Goal: Information Seeking & Learning: Check status

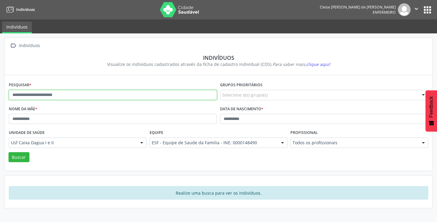
click at [30, 99] on input "text" at bounding box center [113, 95] width 208 height 10
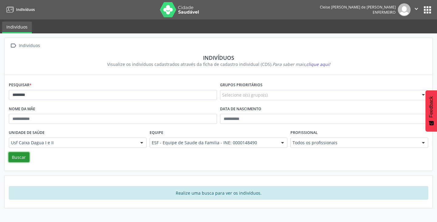
click at [12, 157] on button "Buscar" at bounding box center [18, 157] width 21 height 10
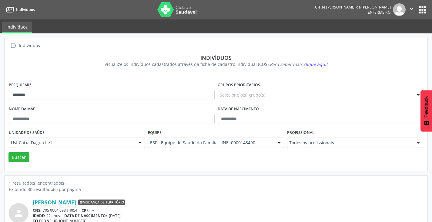
scroll to position [26, 0]
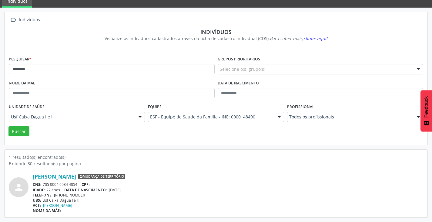
drag, startPoint x: 43, startPoint y: 184, endPoint x: 58, endPoint y: 183, distance: 15.5
click at [44, 184] on div "CNS: 705 0004 6934 4054 CPF: --" at bounding box center [228, 184] width 391 height 5
click at [63, 183] on div "CNS: 705 0004 6934 4054 CPF: --" at bounding box center [228, 184] width 391 height 5
drag, startPoint x: 64, startPoint y: 183, endPoint x: 78, endPoint y: 183, distance: 14.3
click at [76, 183] on div "CNS: 705 0004 6934 4054 CPF: --" at bounding box center [228, 184] width 391 height 5
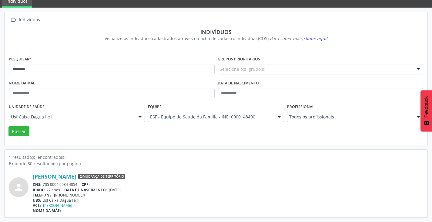
drag, startPoint x: 80, startPoint y: 183, endPoint x: 63, endPoint y: 187, distance: 16.8
click at [78, 183] on div "CNS: 705 0004 6934 4054 CPF: --" at bounding box center [228, 184] width 391 height 5
click at [60, 187] on div "IDADE: 22 anos DATA DE NASCIMENTO: [DEMOGRAPHIC_DATA]" at bounding box center [228, 189] width 391 height 5
click at [43, 183] on div "CNS: 705 0004 6934 4054 CPF: --" at bounding box center [228, 184] width 391 height 5
click at [75, 183] on div "CNS: 705 0004 6934 4054 CPF: --" at bounding box center [228, 184] width 391 height 5
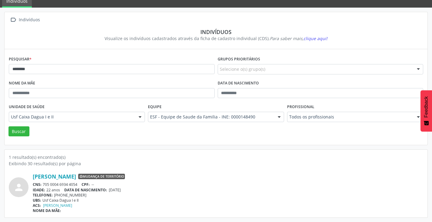
click at [78, 182] on div "CNS: 705 0004 6934 4054 CPF: --" at bounding box center [228, 184] width 391 height 5
drag, startPoint x: 58, startPoint y: 187, endPoint x: 53, endPoint y: 187, distance: 4.2
click at [53, 187] on div "CNS: 705 0004 6934 4054 CPF: --" at bounding box center [228, 184] width 391 height 5
click at [73, 188] on span "DATA DE NASCIMENTO:" at bounding box center [85, 189] width 43 height 5
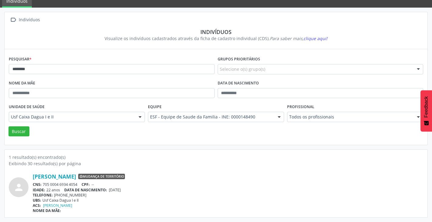
click at [73, 188] on span "DATA DE NASCIMENTO:" at bounding box center [85, 189] width 43 height 5
click at [80, 185] on div "CNS: 705 0004 6934 4054 CPF: --" at bounding box center [228, 184] width 391 height 5
drag, startPoint x: 79, startPoint y: 185, endPoint x: 67, endPoint y: 185, distance: 11.8
click at [68, 185] on div "CNS: 705 0004 6934 4054 CPF: --" at bounding box center [228, 184] width 391 height 5
click at [42, 183] on span "CNS:" at bounding box center [37, 184] width 9 height 5
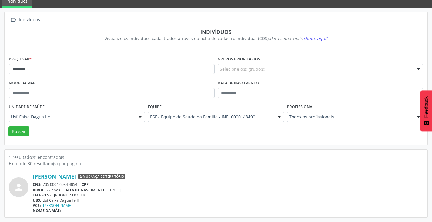
click at [46, 182] on div "CNS: 705 0004 6934 4054 CPF: --" at bounding box center [228, 184] width 391 height 5
click at [46, 183] on div "CNS: 705 0004 6934 4054 CPF: --" at bounding box center [228, 184] width 391 height 5
click at [44, 184] on div "CNS: 705 0004 6934 4054 CPF: --" at bounding box center [228, 184] width 391 height 5
click at [70, 183] on div "CNS: 705 0004 6934 4054 CPF: --" at bounding box center [228, 184] width 391 height 5
click at [82, 185] on div "CNS: 705 0004 6934 4054 CPF: --" at bounding box center [228, 184] width 391 height 5
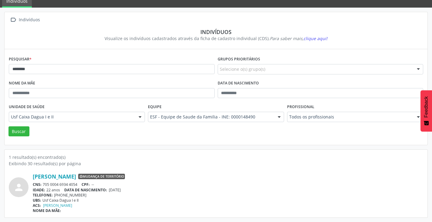
click at [82, 185] on div "CNS: 705 0004 6934 4054 CPF: --" at bounding box center [228, 184] width 391 height 5
click at [78, 185] on div "CNS: 705 0004 6934 4054 CPF: --" at bounding box center [228, 184] width 391 height 5
click at [57, 187] on div "IDADE: 22 anos DATA DE NASCIMENTO: [DEMOGRAPHIC_DATA]" at bounding box center [228, 189] width 391 height 5
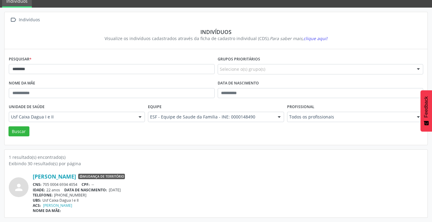
click at [56, 187] on div "IDADE: 22 anos DATA DE NASCIMENTO: [DEMOGRAPHIC_DATA]" at bounding box center [228, 189] width 391 height 5
click at [44, 183] on div "CNS: 705 0004 6934 4054 CPF: --" at bounding box center [228, 184] width 391 height 5
click at [72, 182] on div "CNS: 705 0004 6934 4054 CPF: --" at bounding box center [228, 184] width 391 height 5
click at [32, 67] on input "*******" at bounding box center [112, 69] width 206 height 10
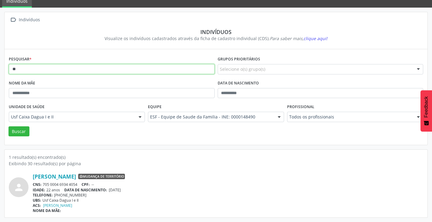
type input "*"
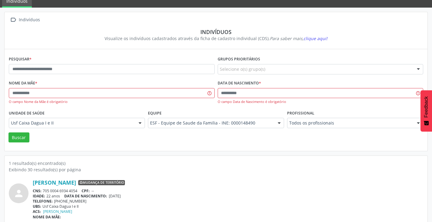
click at [380, 37] on div "Visualize os indivíduos cadastrados através da ficha de cadastro individual (CD…" at bounding box center [216, 38] width 406 height 6
click at [380, 193] on div "CNS: 705 0004 6934 4054 CPF: --" at bounding box center [228, 190] width 391 height 5
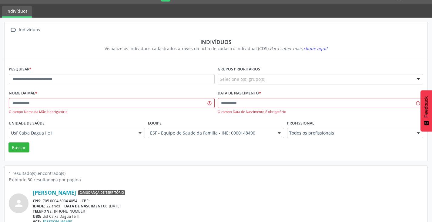
scroll to position [0, 0]
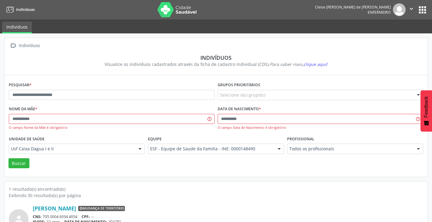
click at [154, 47] on div " Indivíduos" at bounding box center [216, 45] width 415 height 9
click at [170, 59] on div "Indivíduos" at bounding box center [216, 57] width 406 height 7
click at [171, 60] on div "Indivíduos" at bounding box center [216, 57] width 406 height 7
drag, startPoint x: 169, startPoint y: 63, endPoint x: 265, endPoint y: 58, distance: 95.7
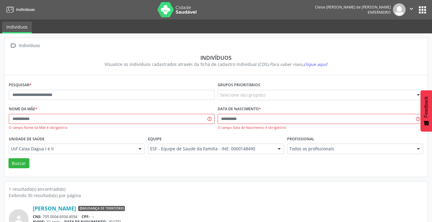
click at [265, 58] on section "Indivíduos Visualize os indivíduos cadastrados através da ficha de cadastro ind…" at bounding box center [216, 61] width 415 height 22
click at [265, 58] on div "Indivíduos" at bounding box center [216, 57] width 406 height 7
click at [210, 66] on div "Visualize os indivíduos cadastrados através da ficha de cadastro individual (CD…" at bounding box center [216, 64] width 406 height 6
drag, startPoint x: 124, startPoint y: 63, endPoint x: 236, endPoint y: 56, distance: 112.6
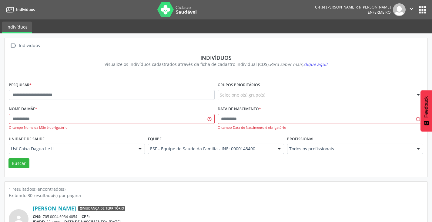
click at [232, 56] on section "Indivíduos Visualize os indivíduos cadastrados através da ficha de cadastro ind…" at bounding box center [216, 61] width 415 height 22
click at [252, 68] on section "Indivíduos Visualize os indivíduos cadastrados através da ficha de cadastro ind…" at bounding box center [216, 61] width 415 height 22
click at [140, 63] on div "Visualize os indivíduos cadastrados através da ficha de cadastro individual (CD…" at bounding box center [216, 64] width 406 height 6
click at [270, 65] on icon "Para saber mais, clique aqui!" at bounding box center [299, 64] width 58 height 6
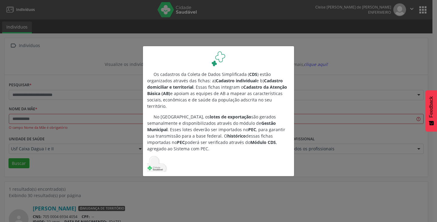
click at [214, 62] on img at bounding box center [218, 58] width 15 height 16
click at [178, 44] on div "Os cadastros da Coleta de Dados Simplificada ( CDS ) estão organizados através …" at bounding box center [218, 111] width 437 height 222
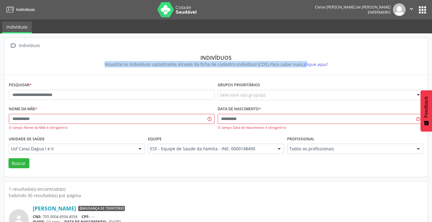
drag, startPoint x: 212, startPoint y: 57, endPoint x: 305, endPoint y: 66, distance: 93.7
click at [305, 66] on section "Indivíduos Visualize os indivíduos cadastrados através da ficha de cadastro ind…" at bounding box center [216, 61] width 415 height 22
click at [196, 73] on div " Indivíduos Indivíduos Visualize os indivíduos cadastrados através da ficha de…" at bounding box center [216, 56] width 423 height 37
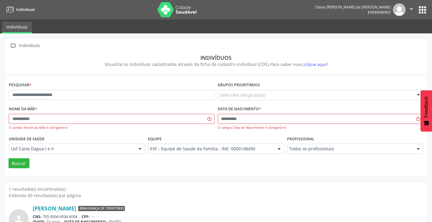
click at [200, 55] on div "Indivíduos" at bounding box center [216, 57] width 406 height 7
drag, startPoint x: 234, startPoint y: 61, endPoint x: 326, endPoint y: 70, distance: 92.3
click at [326, 70] on section "Indivíduos Visualize os indivíduos cadastrados através da ficha de cadastro ind…" at bounding box center [216, 61] width 415 height 22
click at [231, 73] on div " Indivíduos Indivíduos Visualize os indivíduos cadastrados através da ficha de…" at bounding box center [216, 56] width 423 height 37
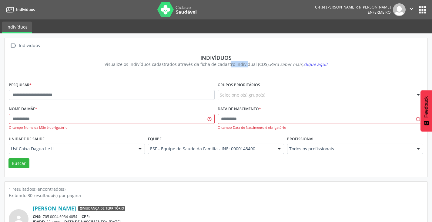
click at [231, 73] on div " Indivíduos Indivíduos Visualize os indivíduos cadastrados através da ficha de…" at bounding box center [216, 56] width 423 height 37
click at [204, 56] on div "Indivíduos" at bounding box center [216, 57] width 406 height 7
drag, startPoint x: 208, startPoint y: 58, endPoint x: 252, endPoint y: 60, distance: 43.4
click at [252, 60] on div "Indivíduos" at bounding box center [216, 57] width 406 height 7
click at [301, 65] on icon "Para saber mais, clique aqui!" at bounding box center [299, 64] width 58 height 6
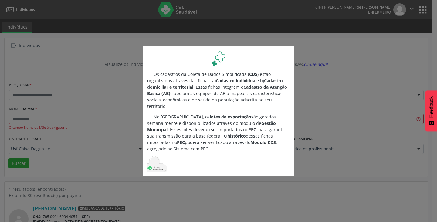
click at [118, 61] on div "Os cadastros da Coleta de Dados Simplificada ( CDS ) estão organizados através …" at bounding box center [218, 111] width 437 height 222
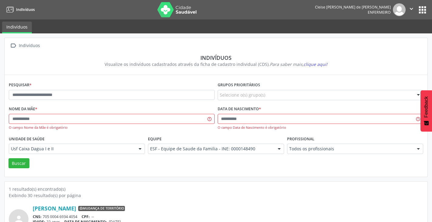
click at [205, 58] on div "Indivíduos" at bounding box center [216, 57] width 406 height 7
click at [232, 59] on div "Indivíduos" at bounding box center [216, 57] width 406 height 7
drag, startPoint x: 211, startPoint y: 57, endPoint x: 217, endPoint y: 57, distance: 6.4
click at [215, 57] on div "Indivíduos" at bounding box center [216, 57] width 406 height 7
click at [317, 75] on div " Indivíduos Indivíduos Visualize os indivíduos cadastrados através da ficha de…" at bounding box center [216, 56] width 423 height 37
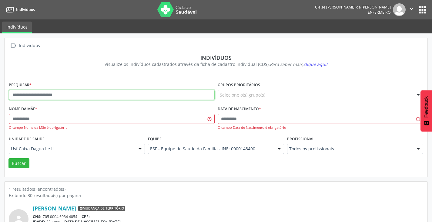
click at [73, 94] on input "text" at bounding box center [112, 95] width 206 height 10
paste input "**********"
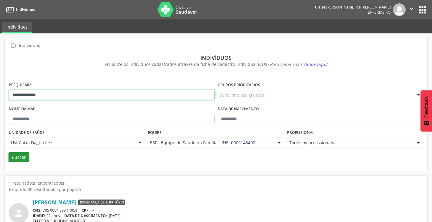
type input "**********"
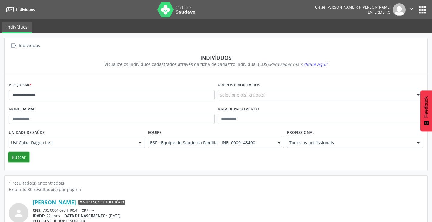
click at [21, 154] on button "Buscar" at bounding box center [18, 157] width 21 height 10
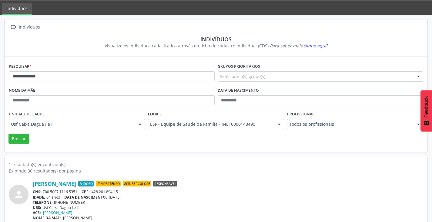
scroll to position [26, 0]
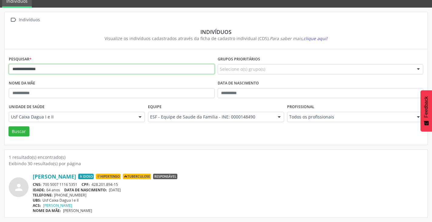
click at [69, 70] on input "**********" at bounding box center [112, 69] width 206 height 10
